Goal: Book appointment/travel/reservation

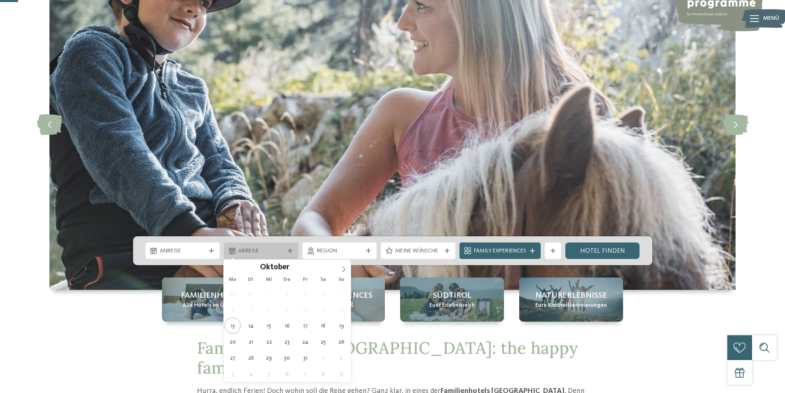
click at [262, 250] on span "Abreise" at bounding box center [261, 251] width 46 height 8
click at [176, 240] on div "Anreise Abreise" at bounding box center [392, 250] width 519 height 29
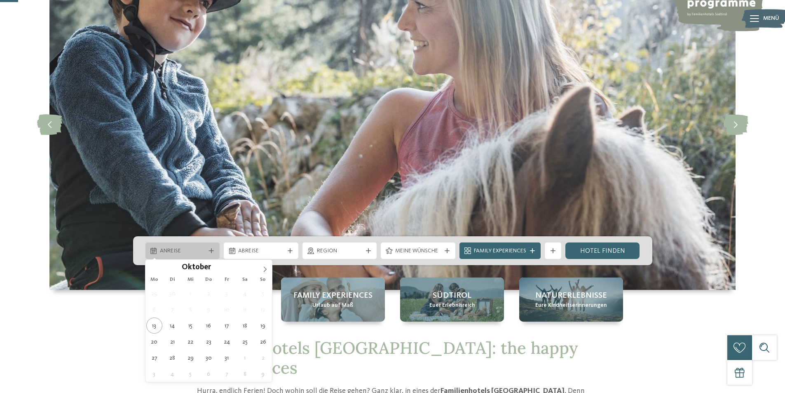
click at [181, 246] on div "Anreise" at bounding box center [182, 250] width 75 height 16
click at [266, 270] on icon at bounding box center [265, 269] width 6 height 6
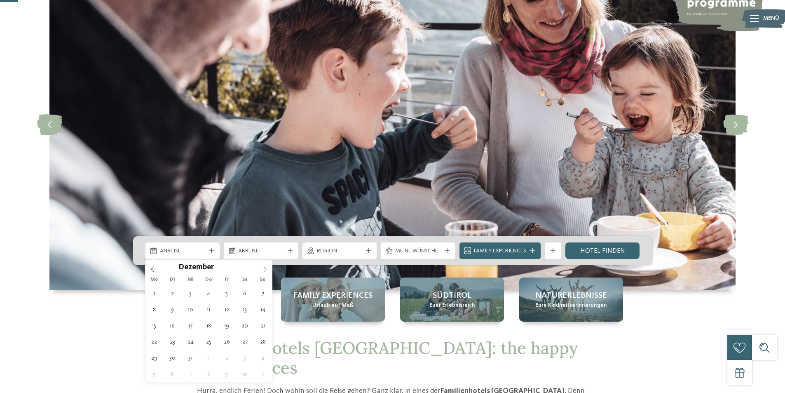
click at [266, 270] on icon at bounding box center [265, 269] width 6 height 6
type input "****"
click at [266, 270] on icon at bounding box center [265, 269] width 6 height 6
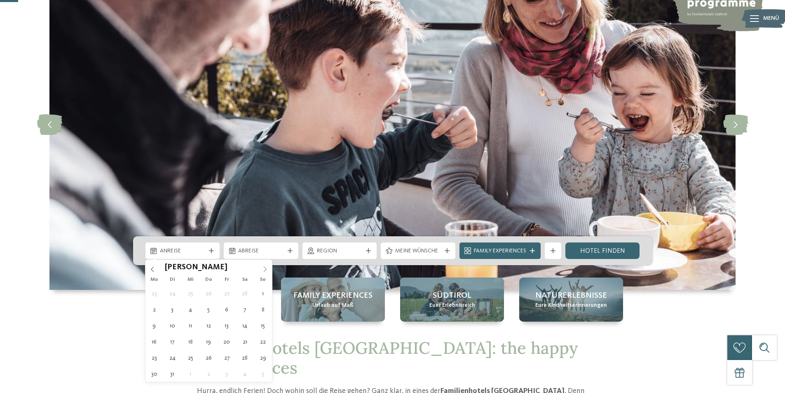
click at [266, 270] on icon at bounding box center [265, 269] width 6 height 6
type div "[DATE]"
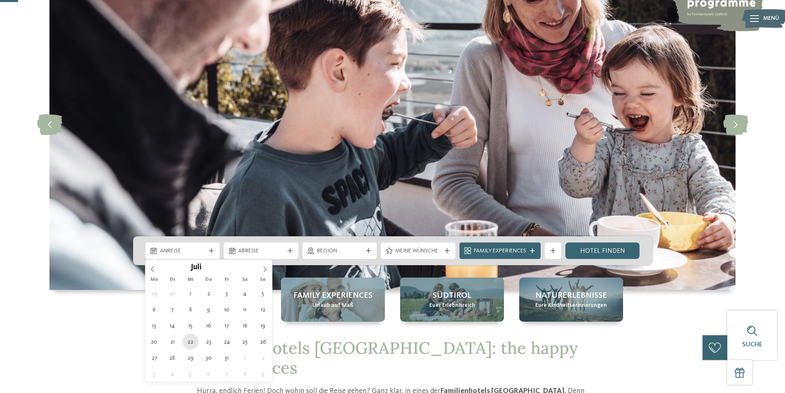
type input "****"
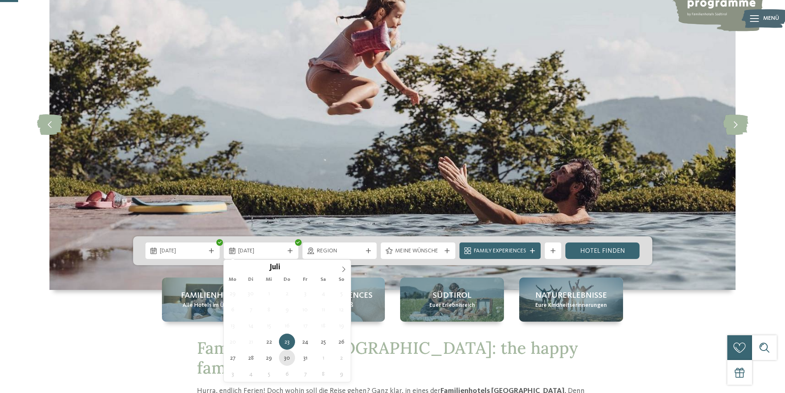
type div "[DATE]"
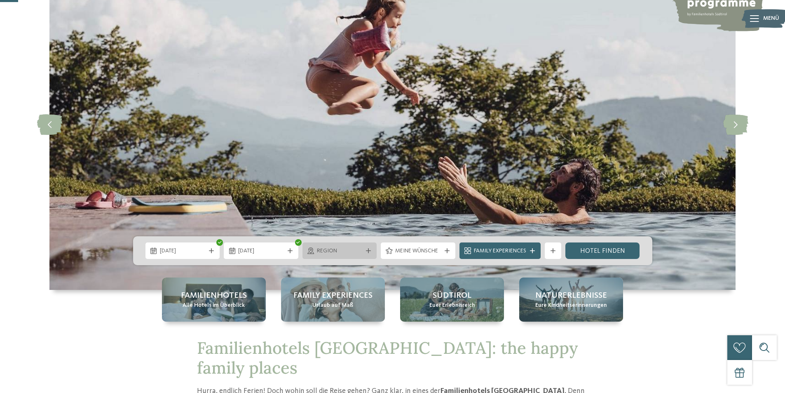
click at [362, 249] on span "Region" at bounding box center [340, 251] width 46 height 8
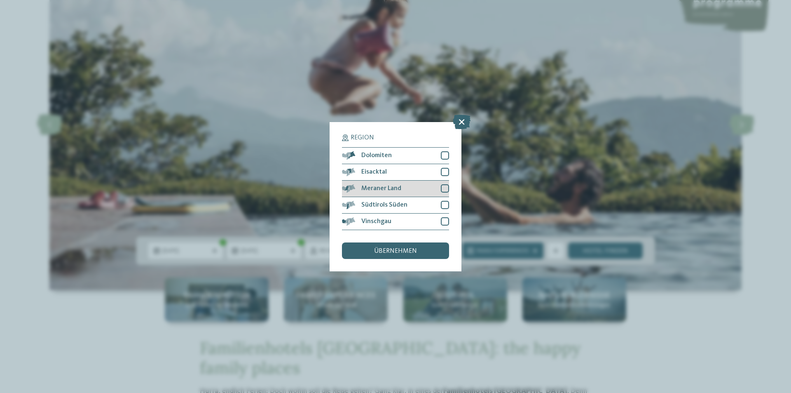
click at [446, 187] on div at bounding box center [445, 188] width 8 height 8
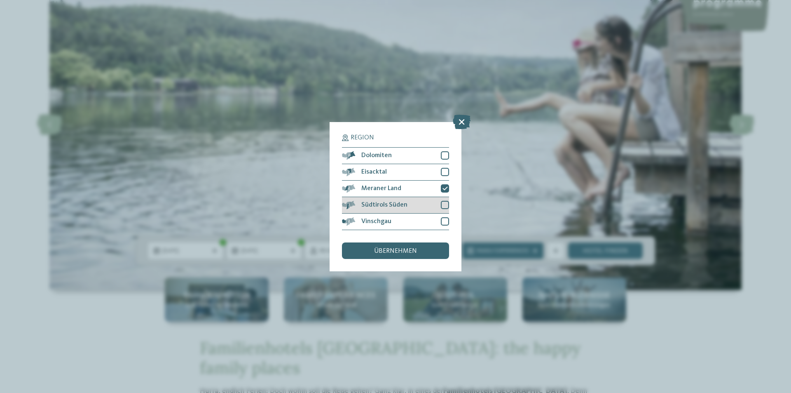
click at [447, 206] on div at bounding box center [445, 205] width 8 height 8
click at [390, 251] on span "übernehmen" at bounding box center [395, 251] width 43 height 7
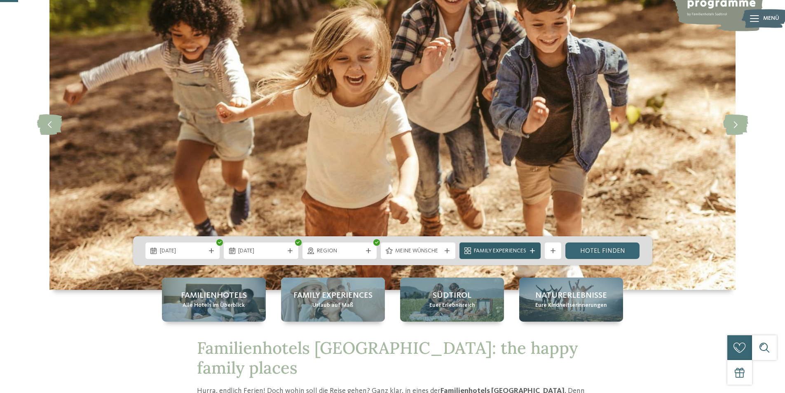
click at [513, 248] on span "Family Experiences" at bounding box center [500, 251] width 52 height 8
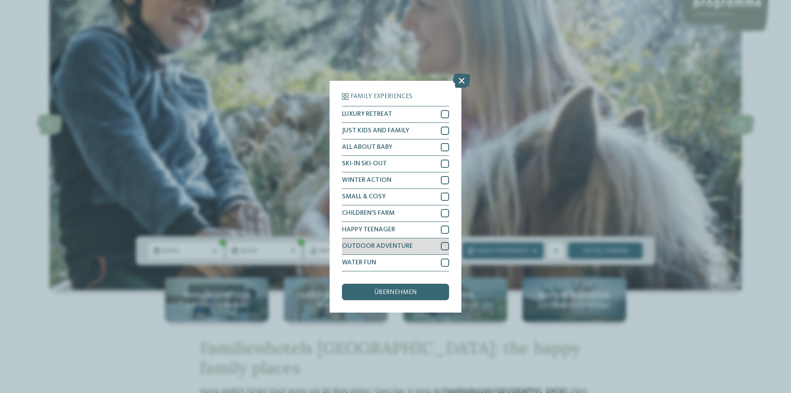
click at [443, 246] on div at bounding box center [445, 246] width 8 height 8
click at [443, 263] on div at bounding box center [445, 262] width 8 height 8
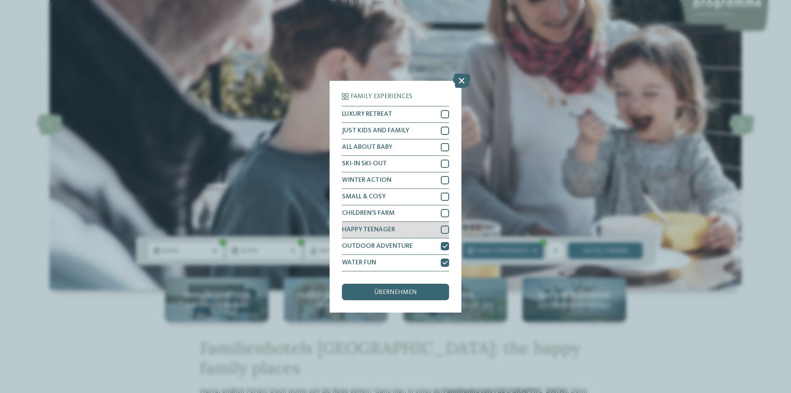
click at [445, 229] on div at bounding box center [445, 229] width 8 height 8
click at [378, 298] on div "übernehmen" at bounding box center [395, 291] width 107 height 16
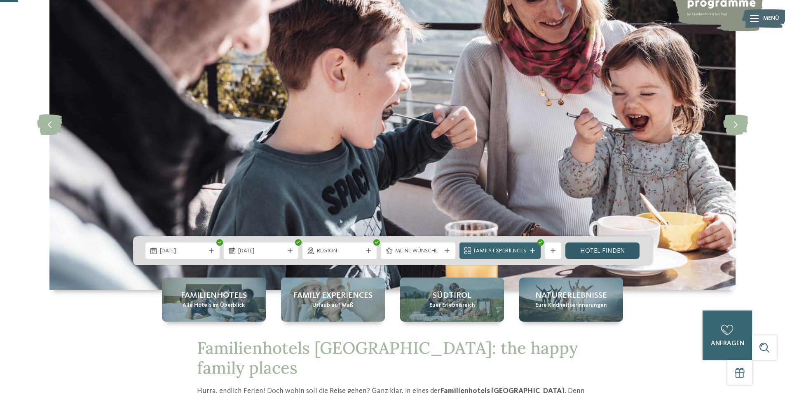
click at [614, 249] on link "Hotel finden" at bounding box center [602, 250] width 75 height 16
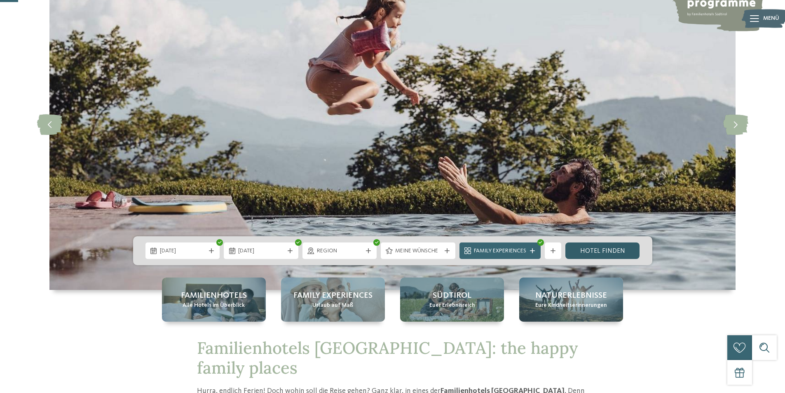
click at [614, 249] on link "Hotel finden" at bounding box center [602, 250] width 75 height 16
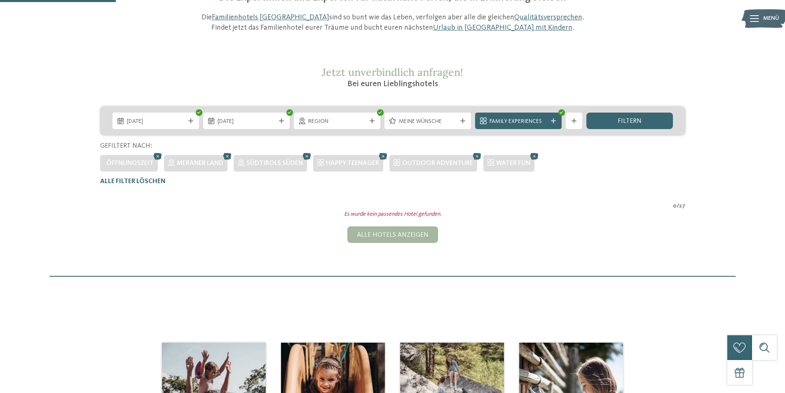
scroll to position [64, 0]
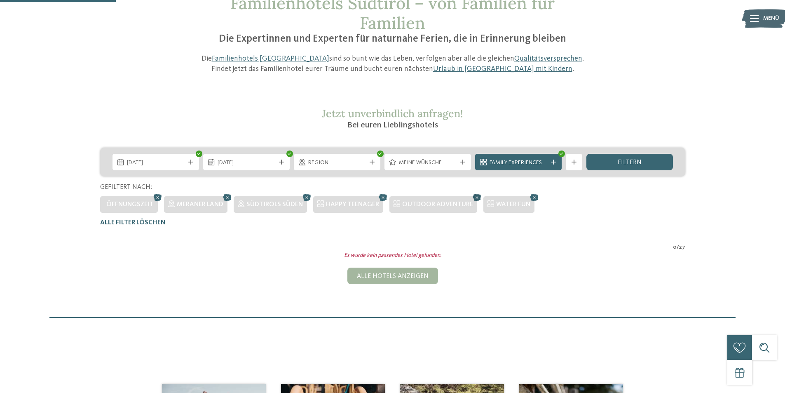
click at [472, 196] on icon at bounding box center [477, 197] width 12 height 11
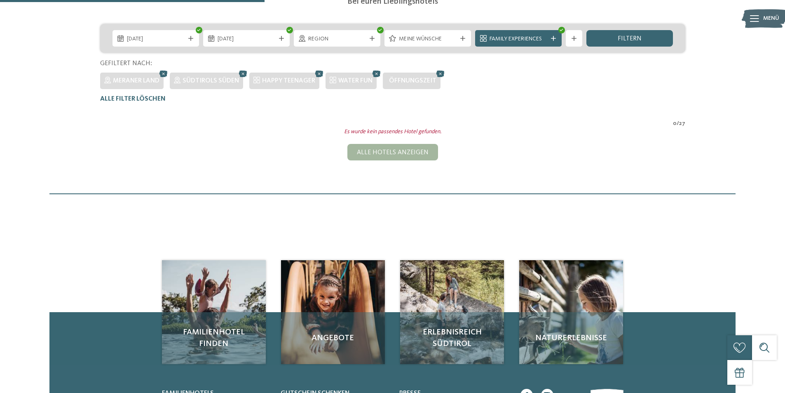
scroll to position [147, 0]
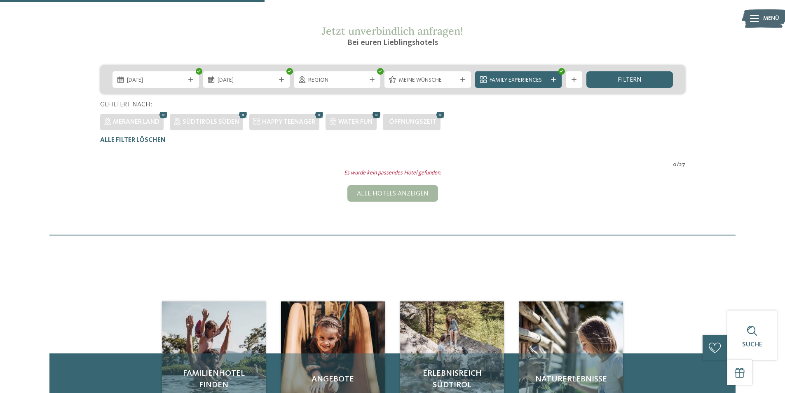
click at [373, 114] on icon at bounding box center [376, 115] width 12 height 11
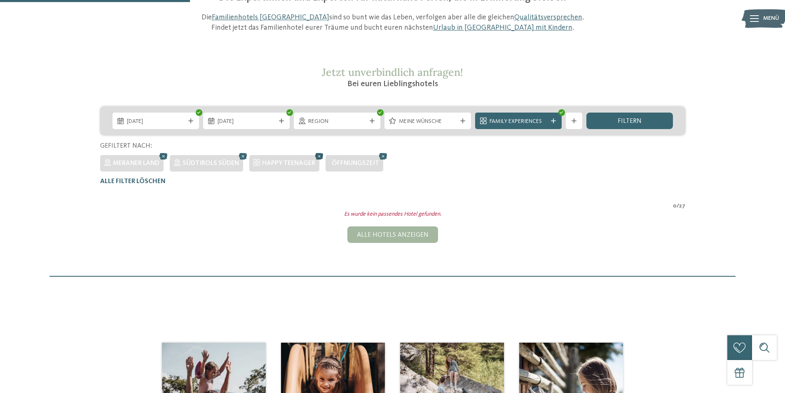
click at [319, 156] on icon at bounding box center [319, 156] width 12 height 11
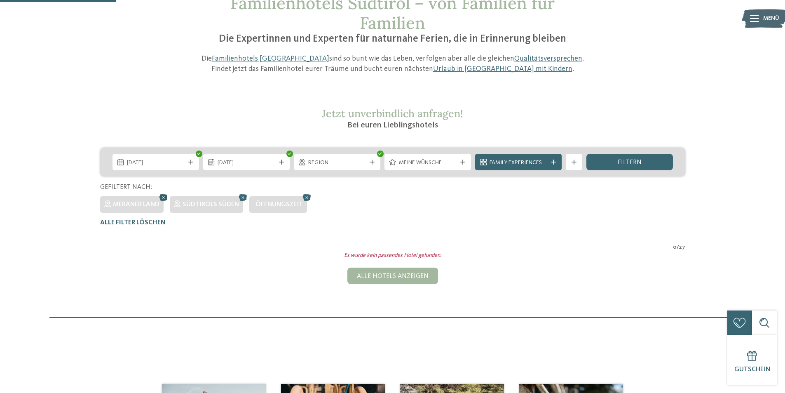
click at [165, 198] on icon at bounding box center [163, 197] width 12 height 11
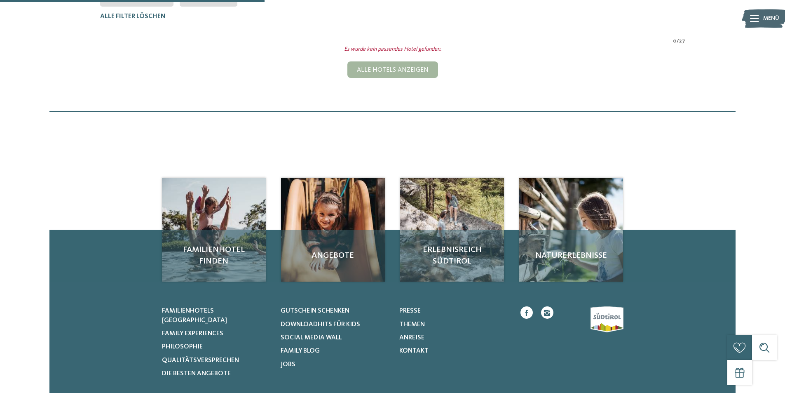
scroll to position [105, 0]
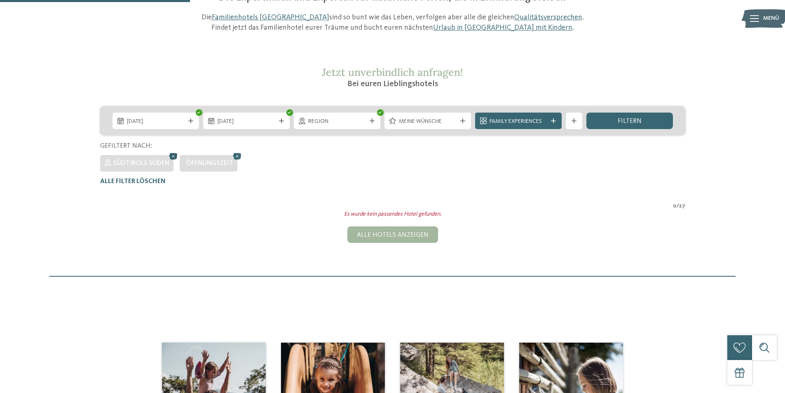
click at [171, 154] on icon at bounding box center [173, 156] width 12 height 11
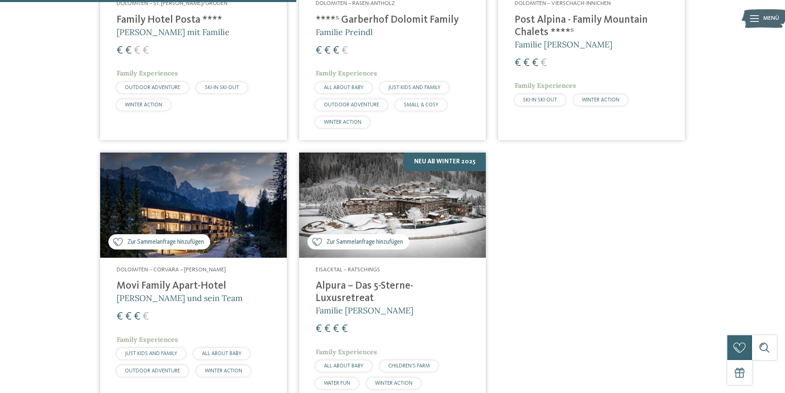
scroll to position [312, 0]
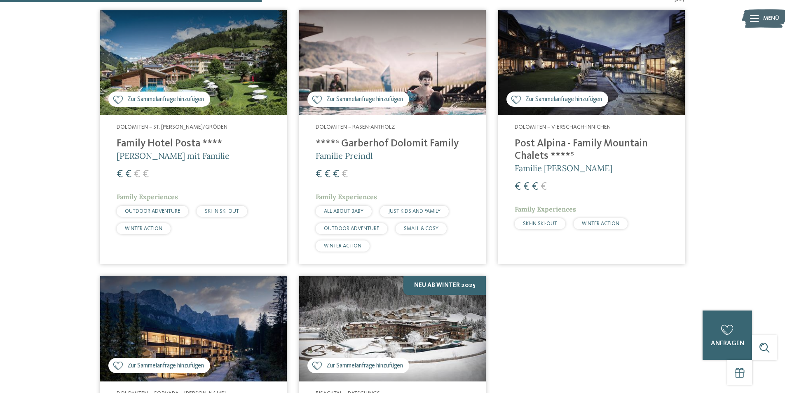
click at [246, 78] on img at bounding box center [193, 62] width 187 height 105
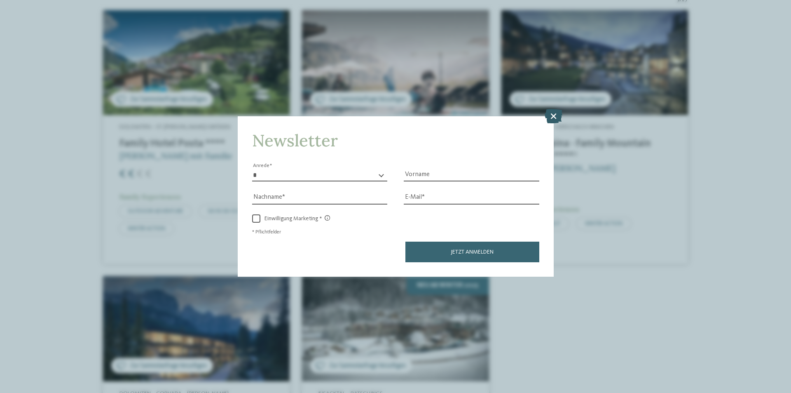
click at [556, 112] on icon at bounding box center [554, 116] width 18 height 14
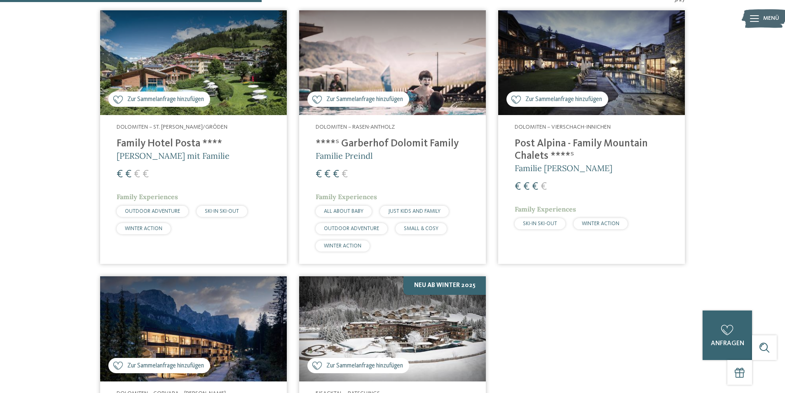
scroll to position [229, 0]
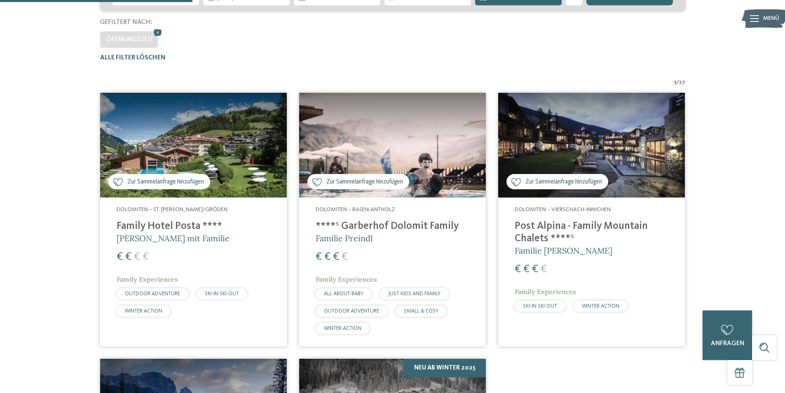
click at [412, 120] on img at bounding box center [392, 145] width 187 height 105
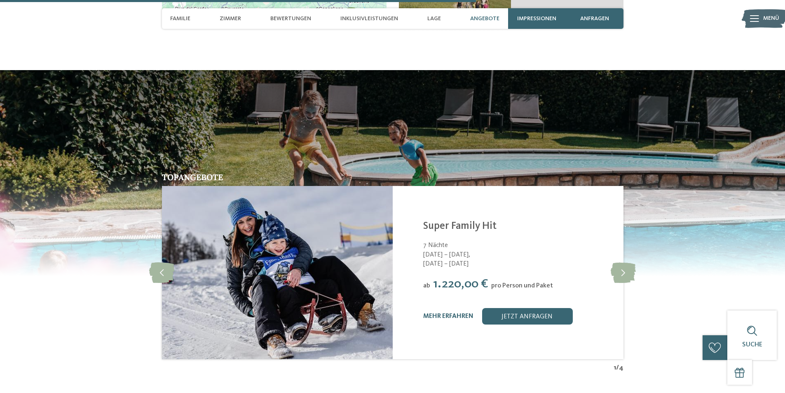
scroll to position [1689, 0]
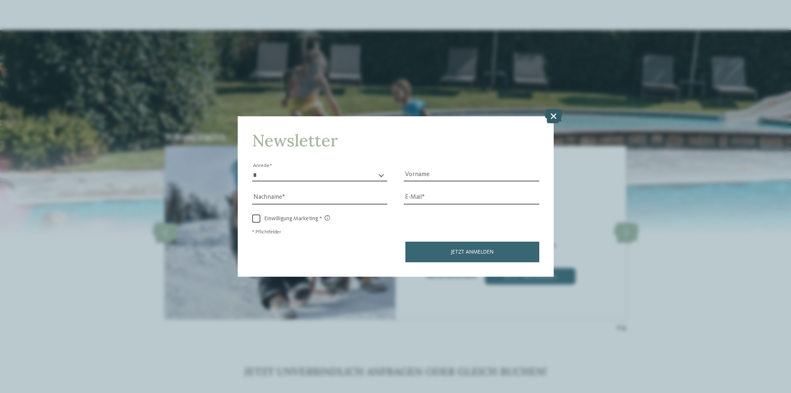
click at [557, 111] on icon at bounding box center [554, 116] width 18 height 14
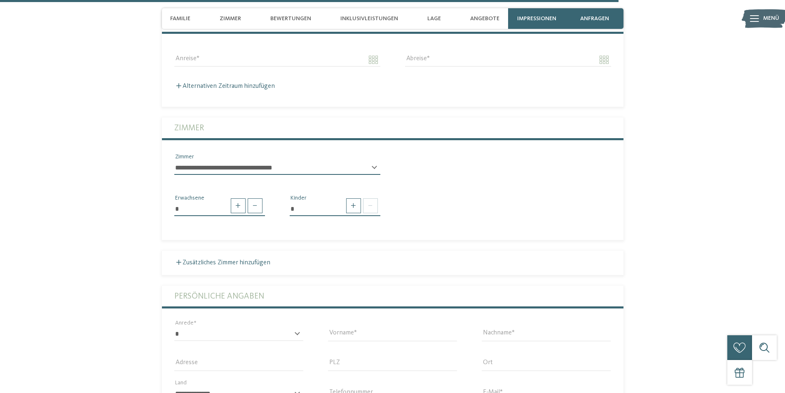
scroll to position [2143, 0]
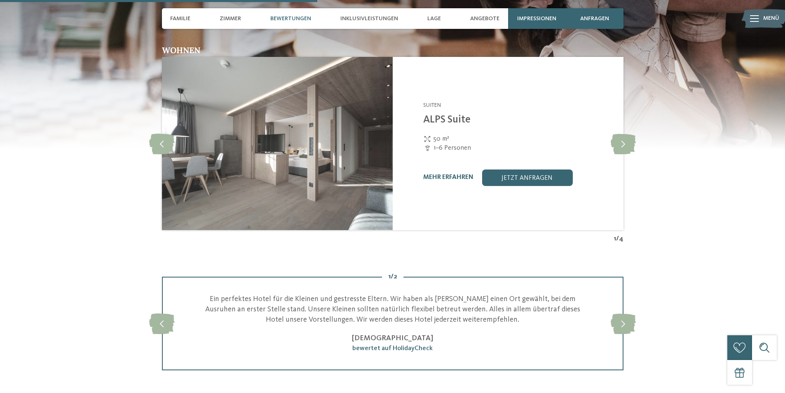
scroll to position [1360, 0]
